Goal: Information Seeking & Learning: Compare options

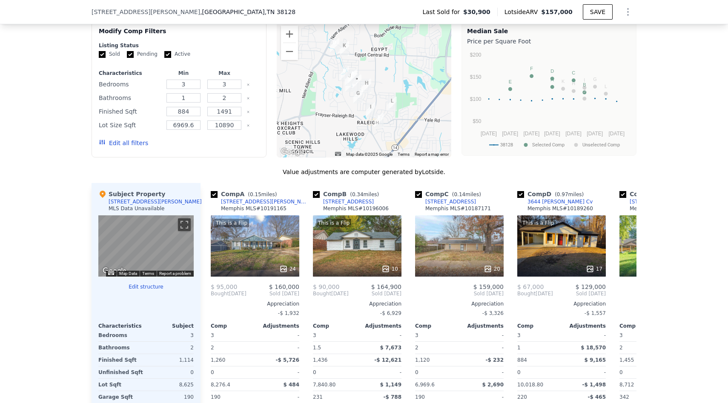
scroll to position [709, 0]
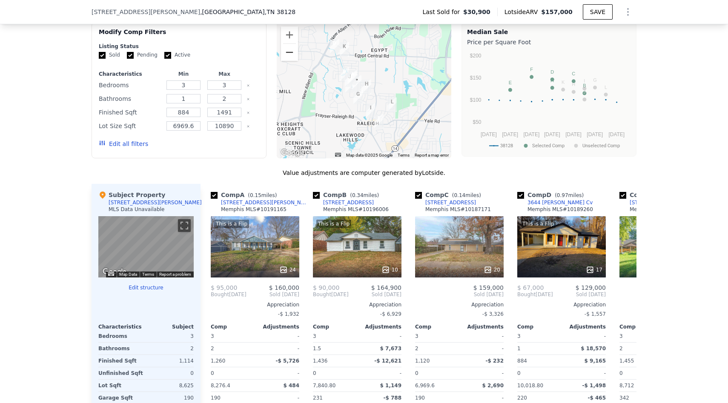
click at [289, 55] on button "Zoom out" at bounding box center [289, 52] width 17 height 17
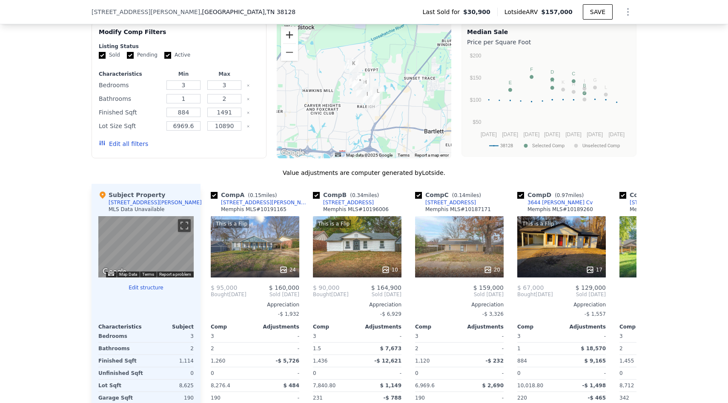
click at [289, 37] on button "Zoom in" at bounding box center [289, 34] width 17 height 17
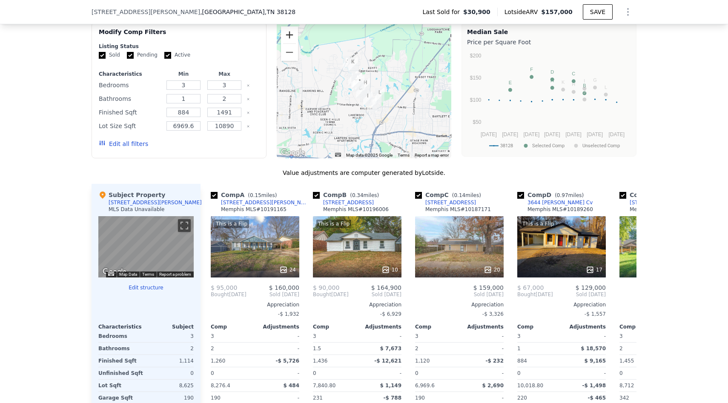
click at [289, 37] on button "Zoom in" at bounding box center [289, 34] width 17 height 17
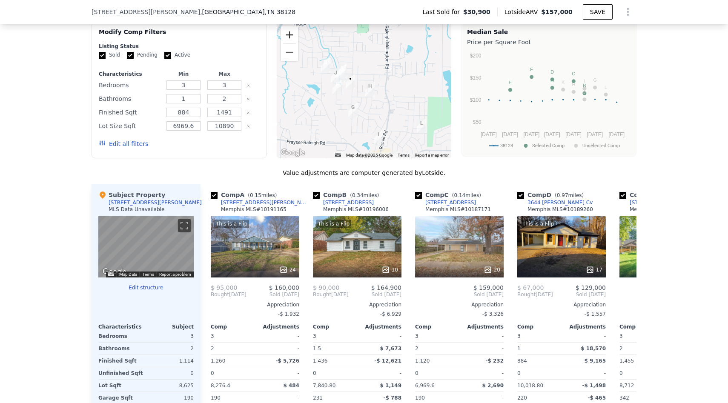
click at [289, 37] on button "Zoom in" at bounding box center [289, 34] width 17 height 17
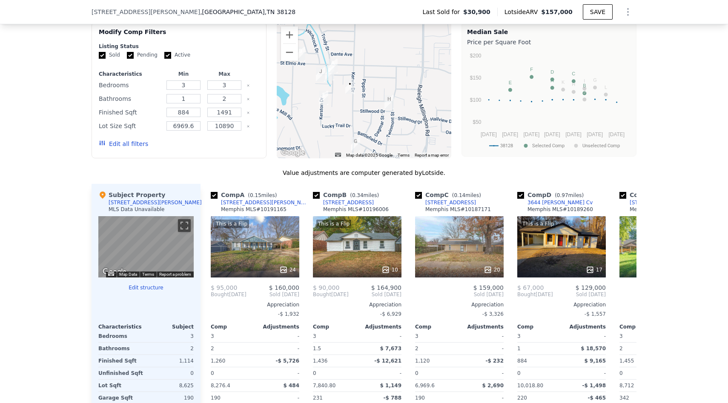
drag, startPoint x: 325, startPoint y: 90, endPoint x: 338, endPoint y: 97, distance: 15.4
click at [338, 97] on div at bounding box center [364, 90] width 175 height 136
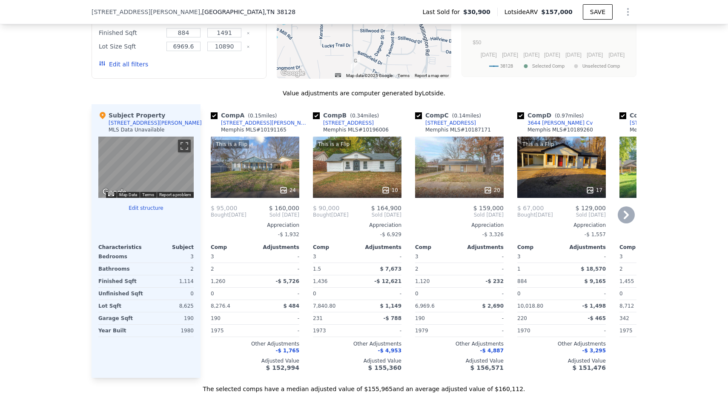
scroll to position [801, 0]
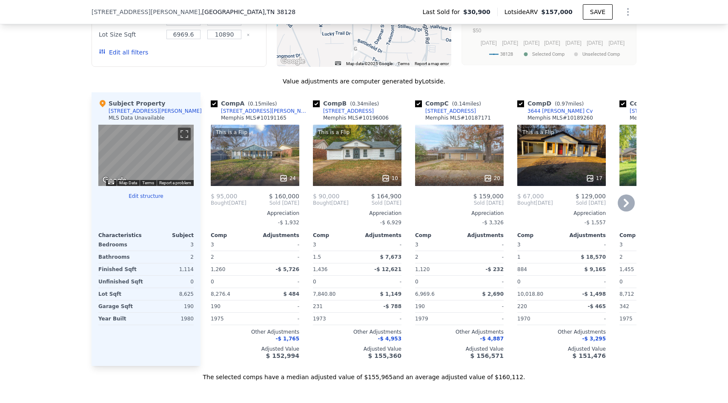
click at [281, 163] on div "This is a Flip 24" at bounding box center [255, 155] width 89 height 61
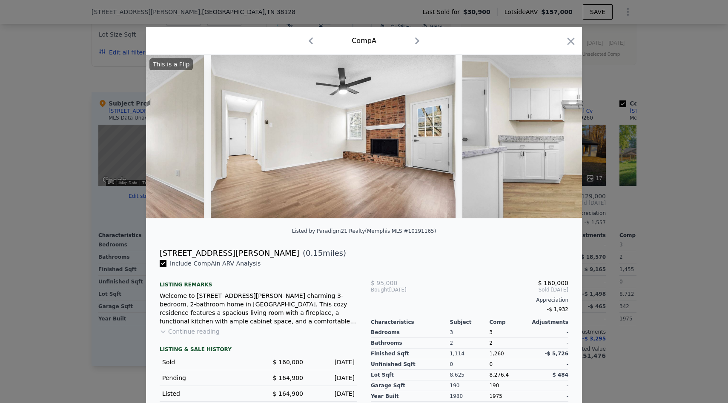
scroll to position [0, 1450]
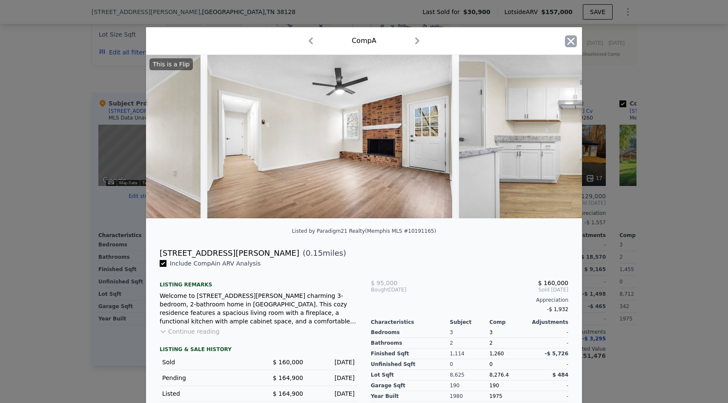
click at [574, 40] on icon "button" at bounding box center [571, 41] width 12 height 12
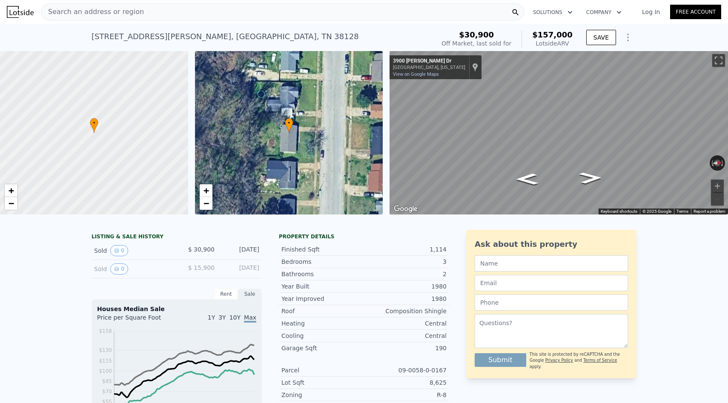
click at [195, 11] on div "Search an address or region" at bounding box center [283, 11] width 484 height 17
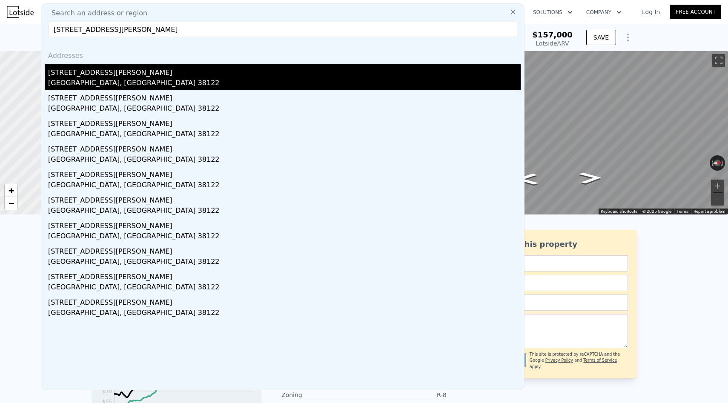
type input "[STREET_ADDRESS][PERSON_NAME]"
click at [140, 70] on div "[STREET_ADDRESS][PERSON_NAME]" at bounding box center [284, 71] width 472 height 14
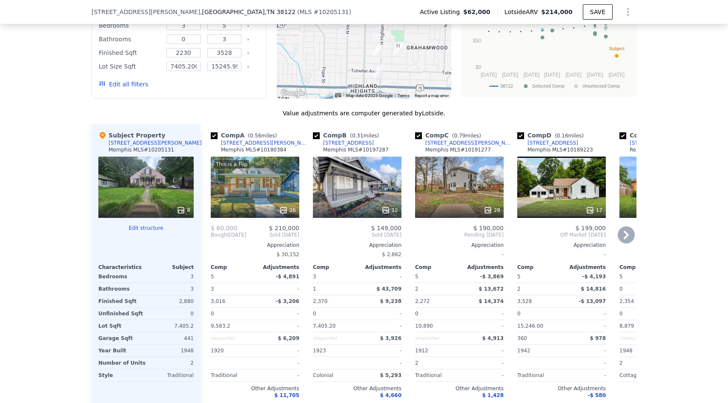
scroll to position [750, 0]
click at [289, 209] on div "26" at bounding box center [287, 210] width 17 height 9
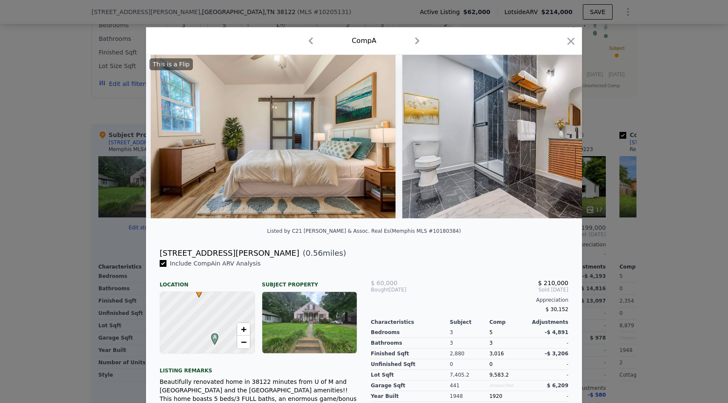
scroll to position [0, 2060]
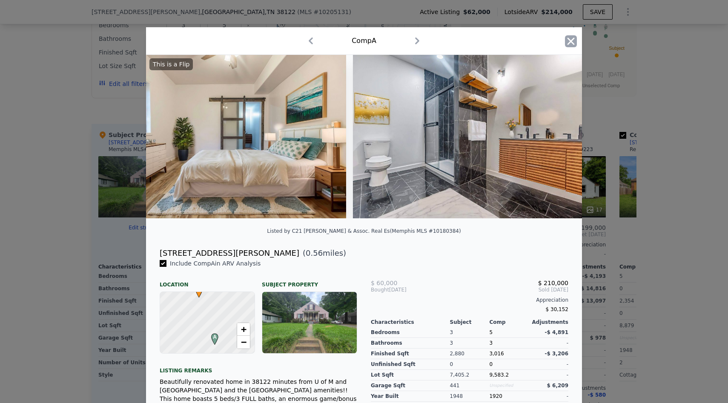
click at [574, 39] on icon "button" at bounding box center [571, 41] width 12 height 12
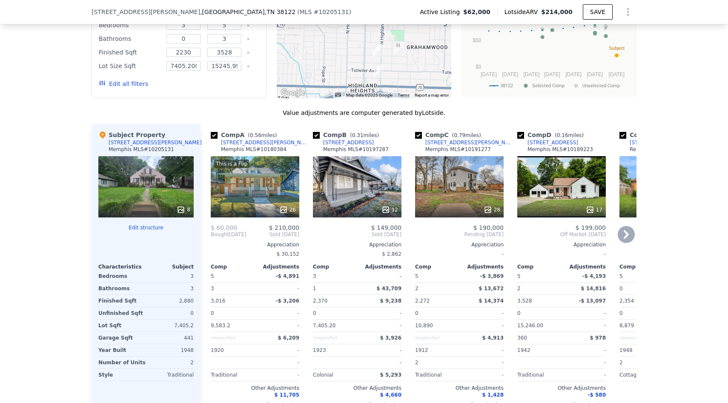
click at [390, 204] on div at bounding box center [357, 209] width 89 height 15
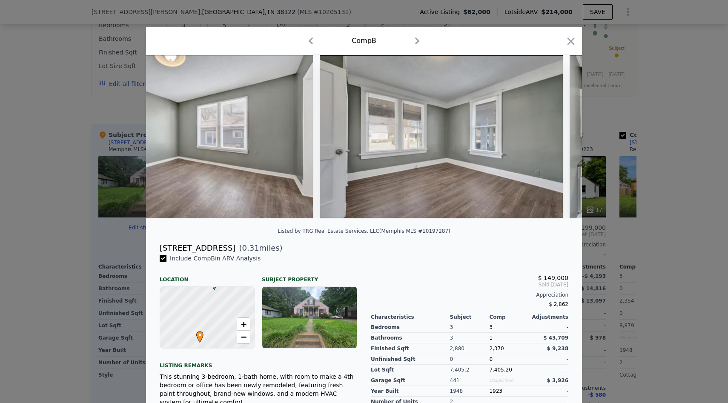
scroll to position [0, 1098]
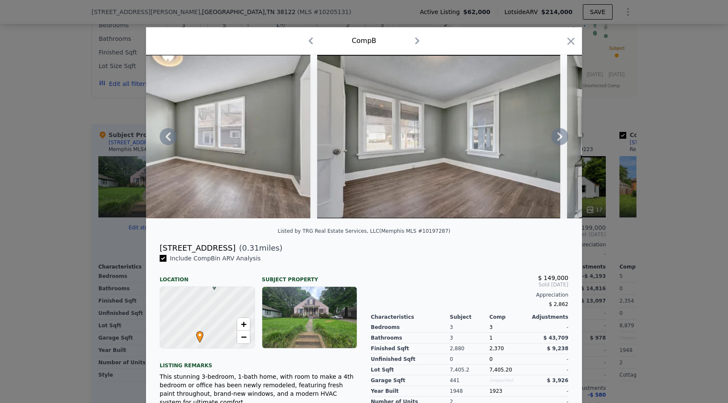
click at [559, 140] on icon at bounding box center [559, 136] width 5 height 9
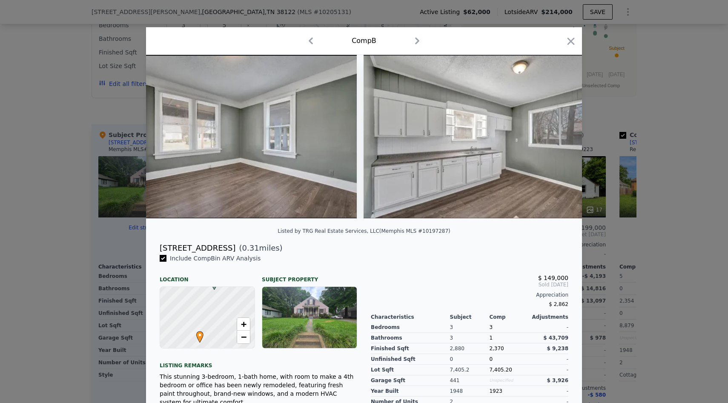
scroll to position [0, 1303]
click at [559, 140] on icon at bounding box center [559, 136] width 5 height 9
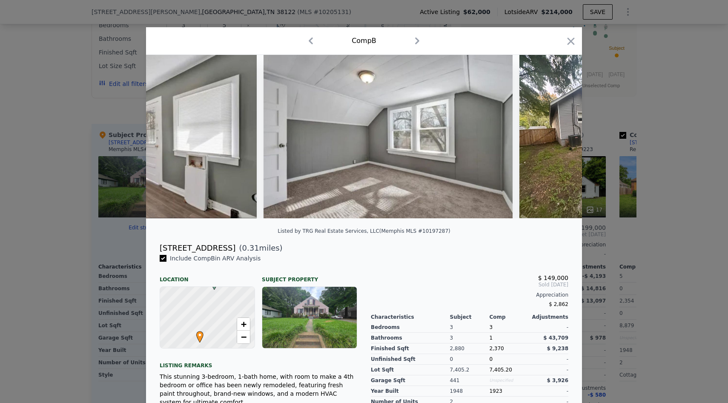
scroll to position [0, 2470]
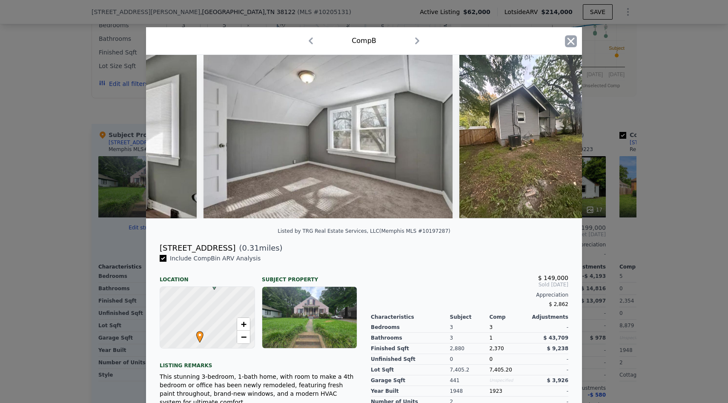
click at [574, 37] on icon "button" at bounding box center [571, 41] width 12 height 12
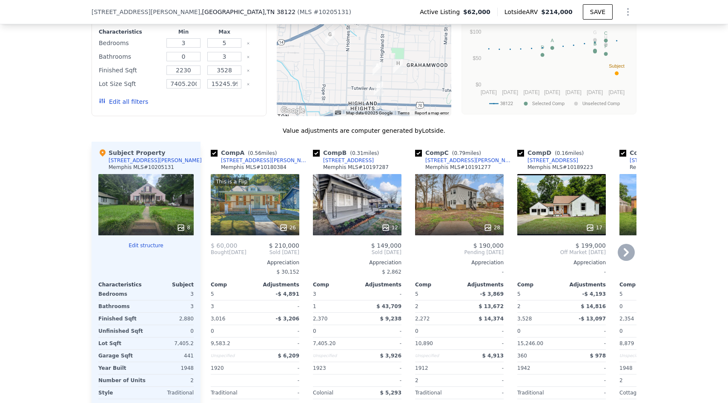
scroll to position [733, 0]
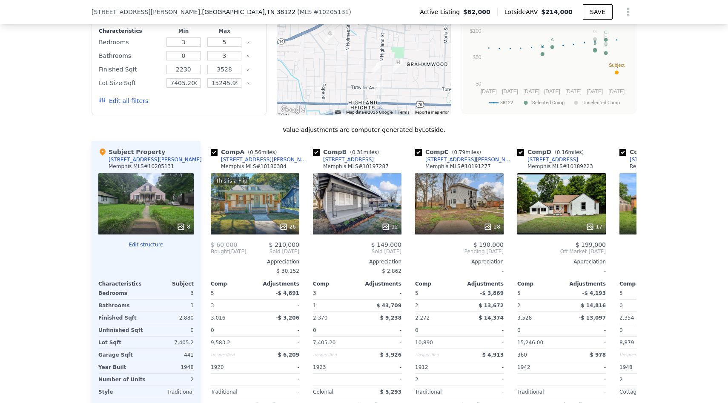
click at [183, 223] on icon at bounding box center [181, 227] width 9 height 9
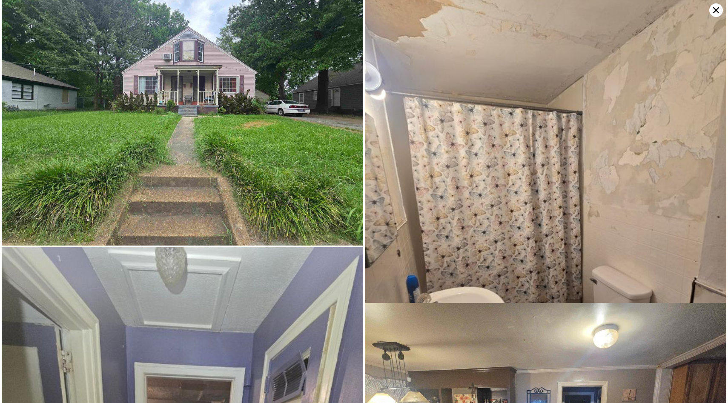
scroll to position [0, 0]
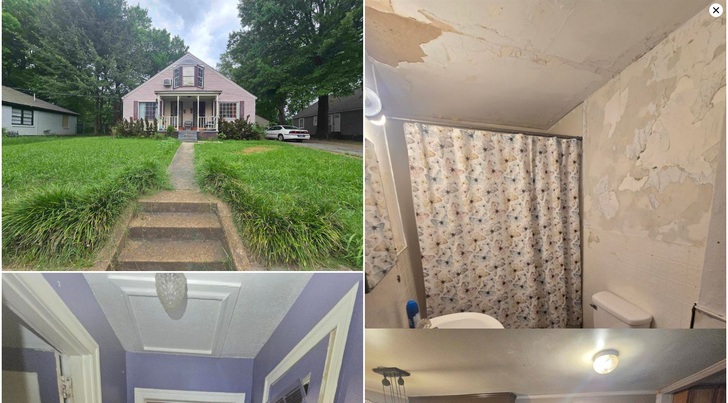
click at [717, 10] on icon at bounding box center [716, 10] width 14 height 14
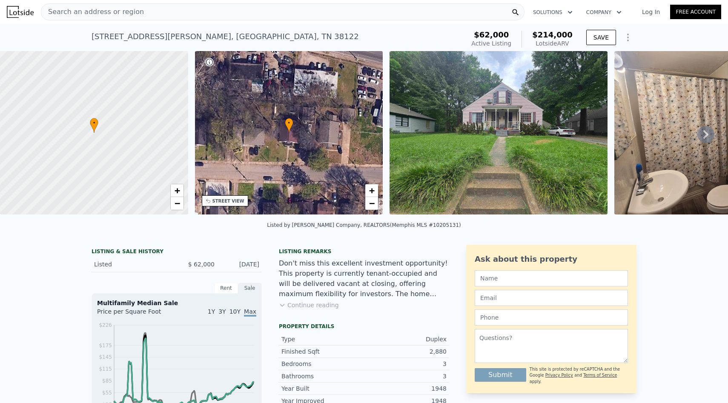
click at [209, 10] on div "Search an address or region" at bounding box center [283, 11] width 484 height 17
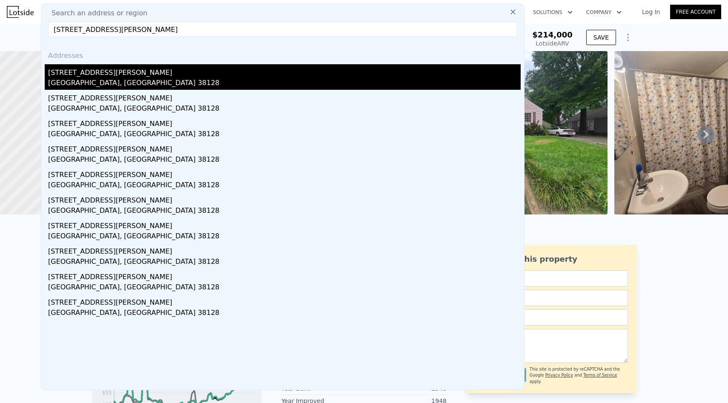
type input "[STREET_ADDRESS][PERSON_NAME]"
click at [146, 87] on div "[GEOGRAPHIC_DATA], [GEOGRAPHIC_DATA] 38128" at bounding box center [284, 84] width 472 height 12
type input "3"
type input "1"
type input "2"
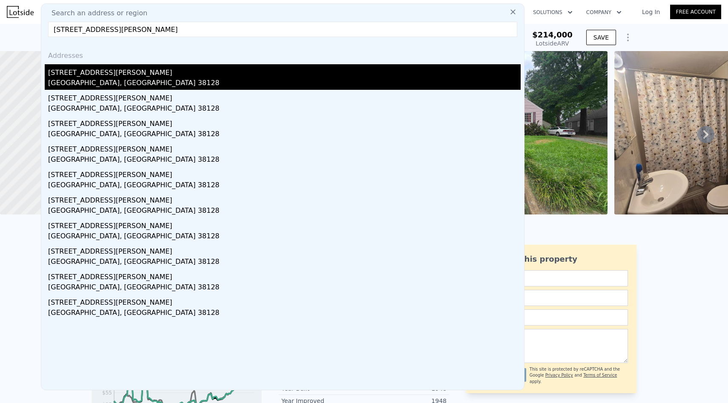
type input "884"
type input "1491"
type input "6969.6"
type input "10890"
type input "$ 157,000"
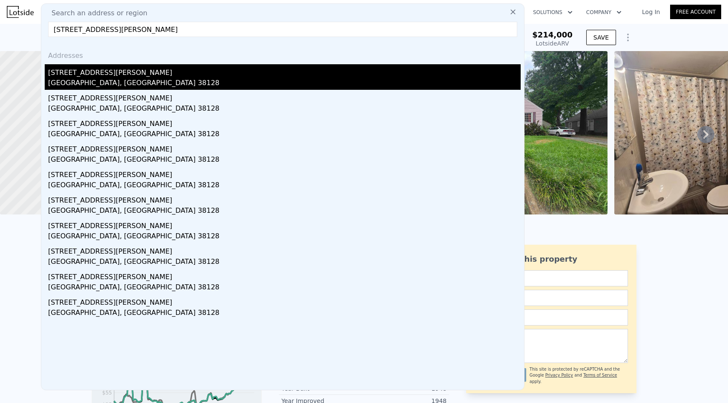
type input "$ 113,474"
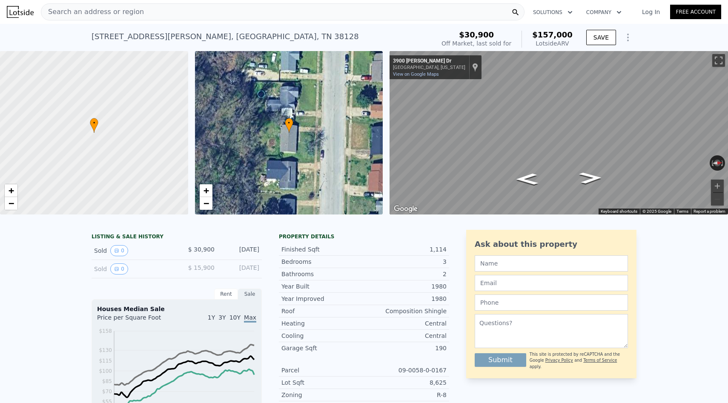
click at [286, 8] on div "Search an address or region" at bounding box center [283, 11] width 484 height 17
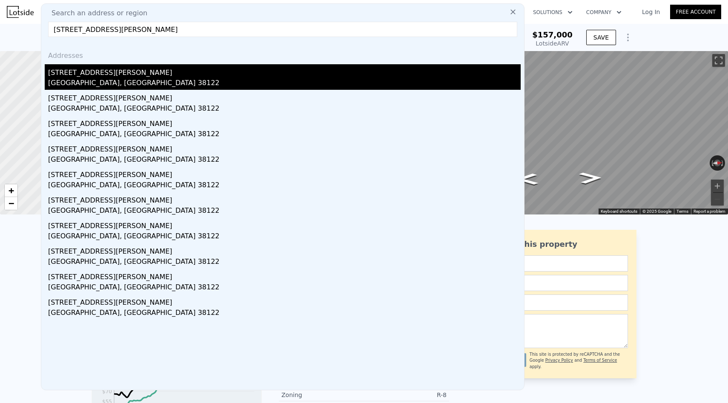
type input "[STREET_ADDRESS][PERSON_NAME]"
click at [231, 77] on div "[STREET_ADDRESS][PERSON_NAME]" at bounding box center [284, 71] width 472 height 14
type input "5"
type input "0"
type input "3"
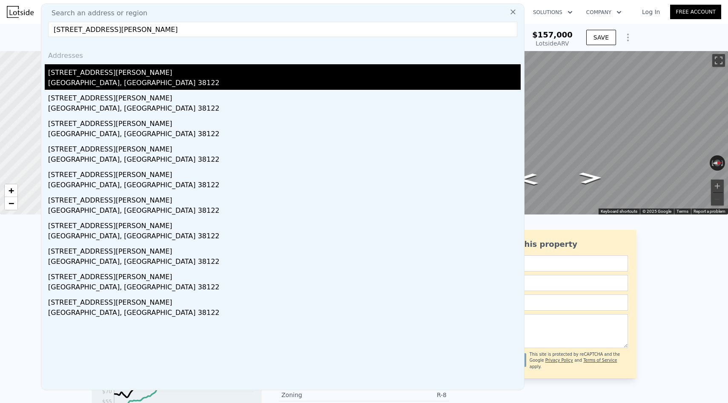
type input "2230"
type input "3528"
type input "7405.200000000001"
type input "15245.999999999998"
type input "$ 214,000"
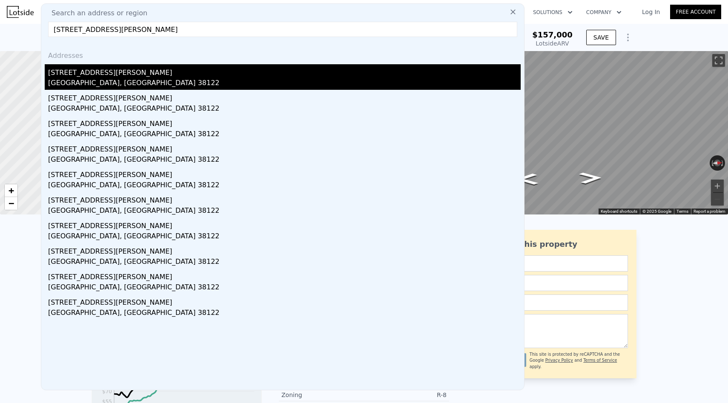
type input "$ 134,108"
